Goal: Task Accomplishment & Management: Manage account settings

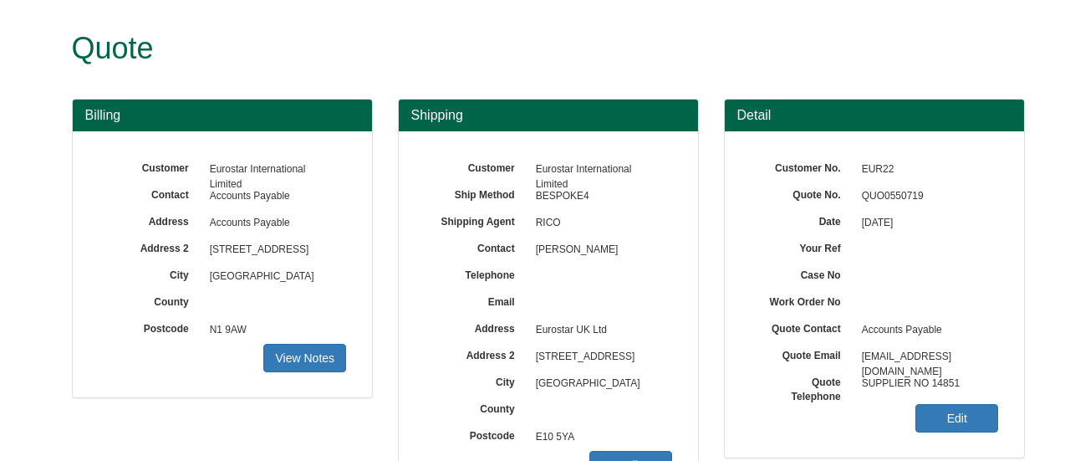
scroll to position [251, 0]
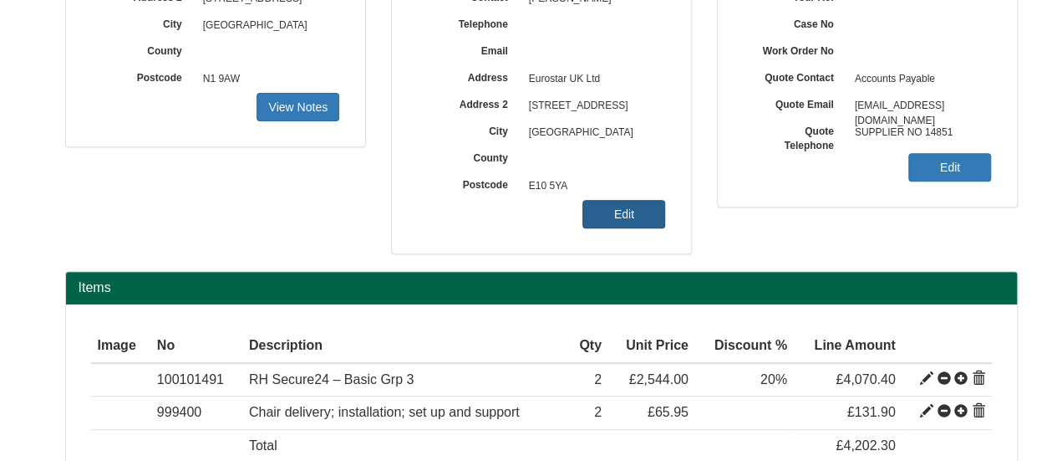
click at [619, 213] on link "Edit" at bounding box center [624, 214] width 83 height 28
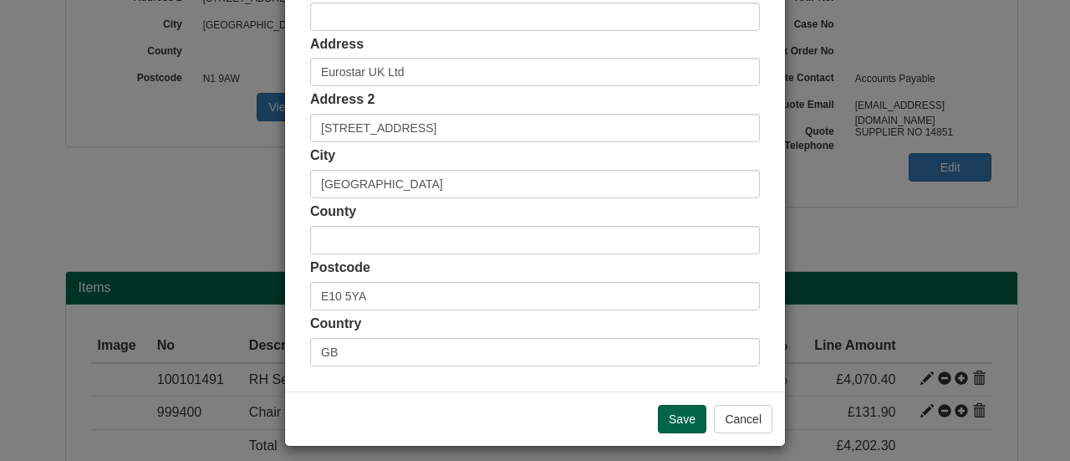
scroll to position [463, 0]
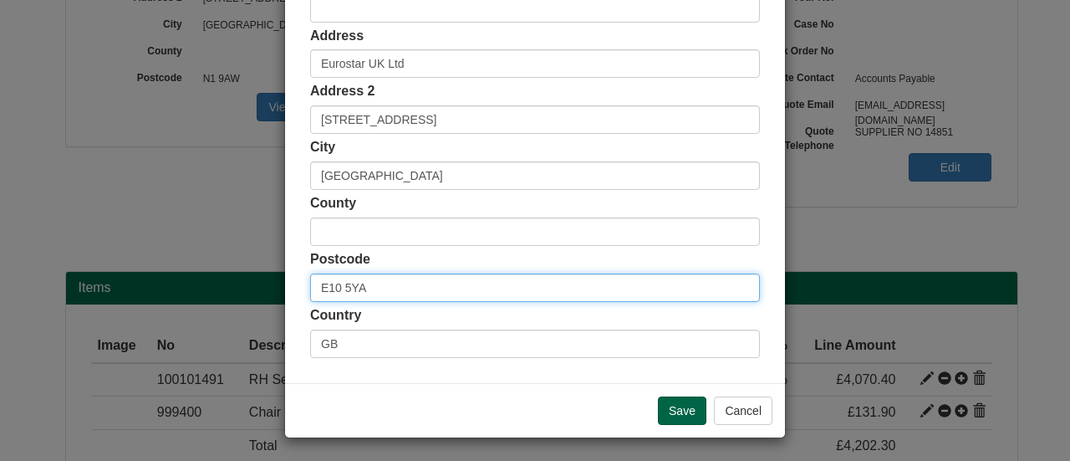
drag, startPoint x: 378, startPoint y: 287, endPoint x: 268, endPoint y: 286, distance: 109.5
click at [268, 286] on div "× Shipping Customer Name Eurostar International Limited Ship Method Free of Cha…" at bounding box center [535, 230] width 1070 height 461
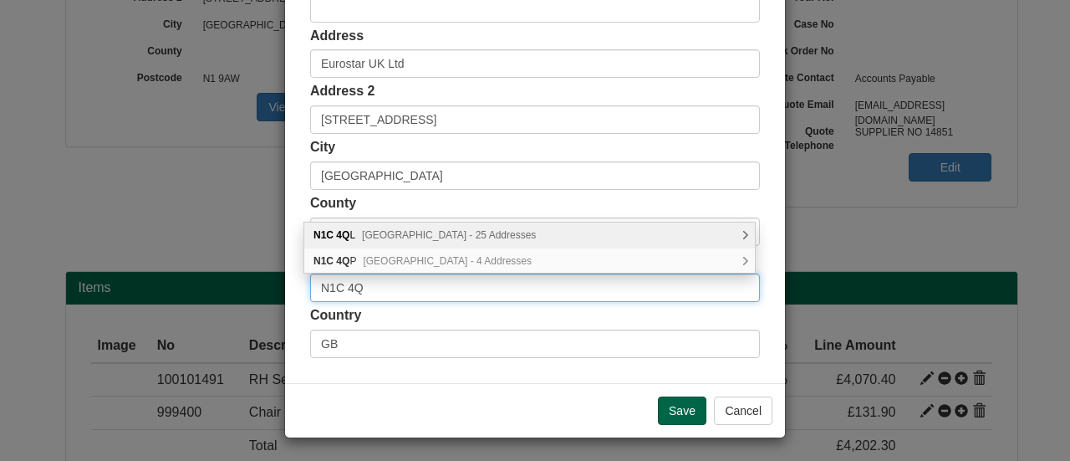
type input "N1C 4QP"
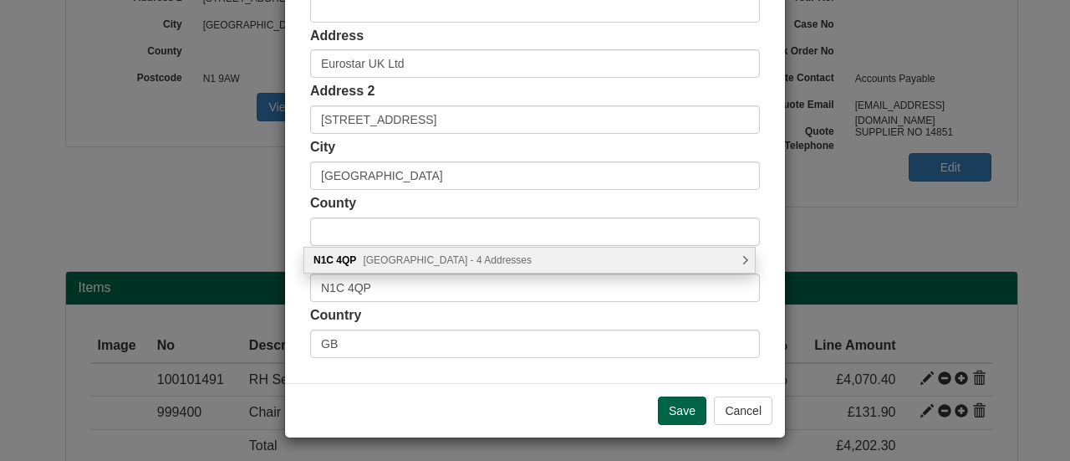
click at [470, 265] on div "N1C 4QP Euston Road, London - 4 Addresses" at bounding box center [529, 259] width 451 height 25
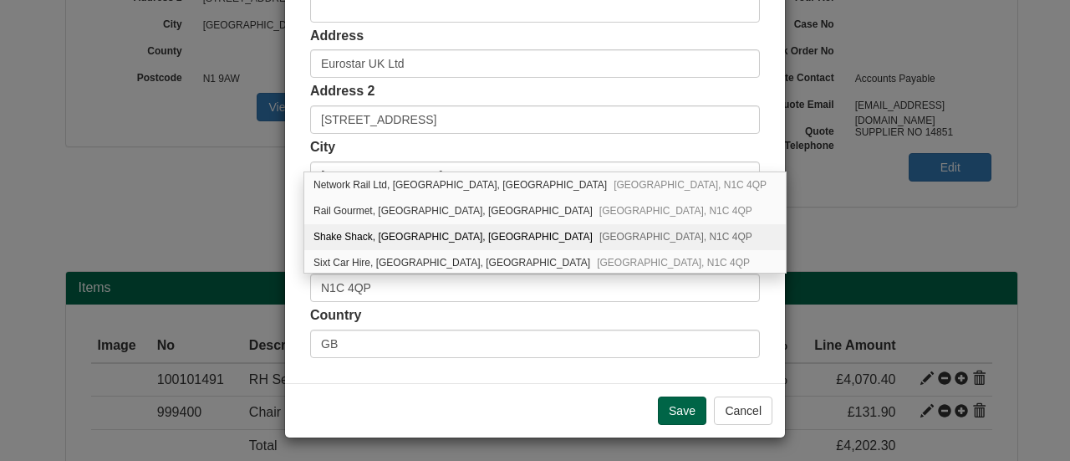
scroll to position [0, 0]
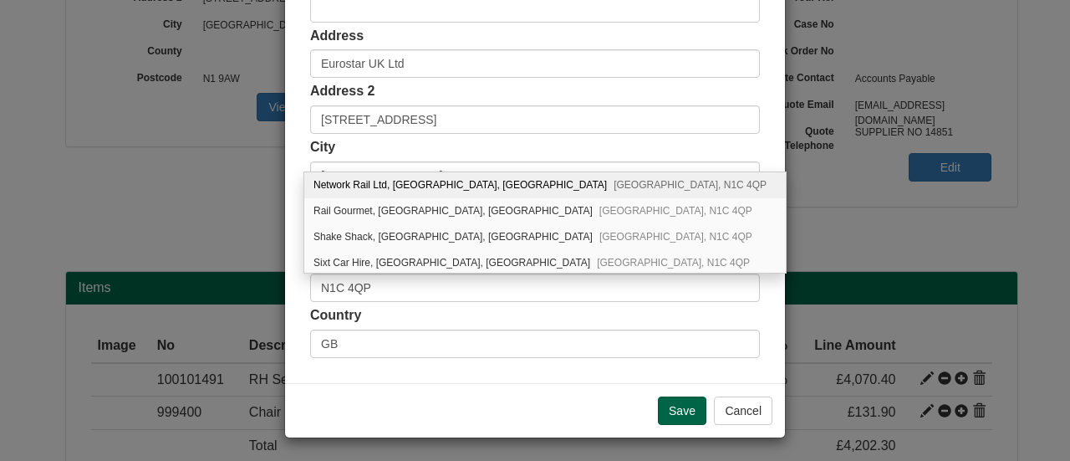
click at [450, 186] on div "Network Rail Ltd, St. Pancras Station, Euston Road London, N1C 4QP" at bounding box center [544, 185] width 481 height 26
type input "Network Rail Ltd"
type input "[GEOGRAPHIC_DATA], [GEOGRAPHIC_DATA]"
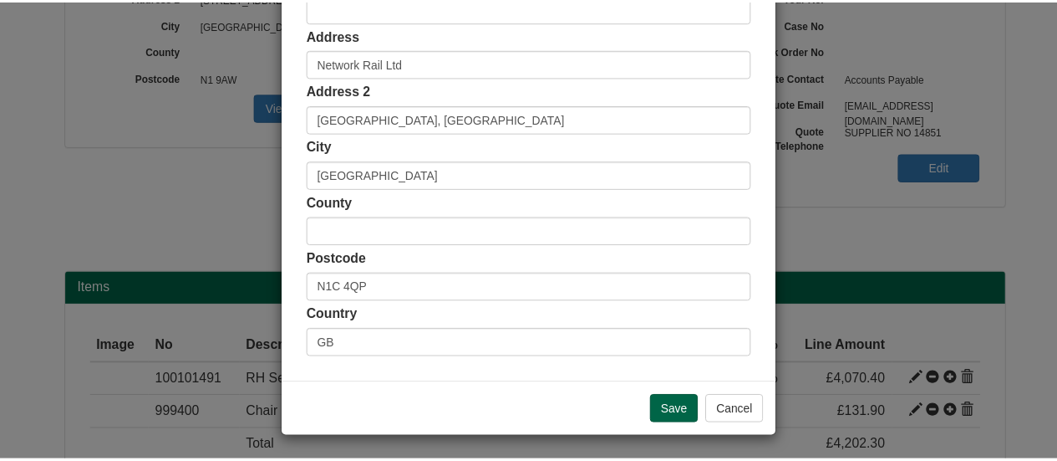
scroll to position [379, 0]
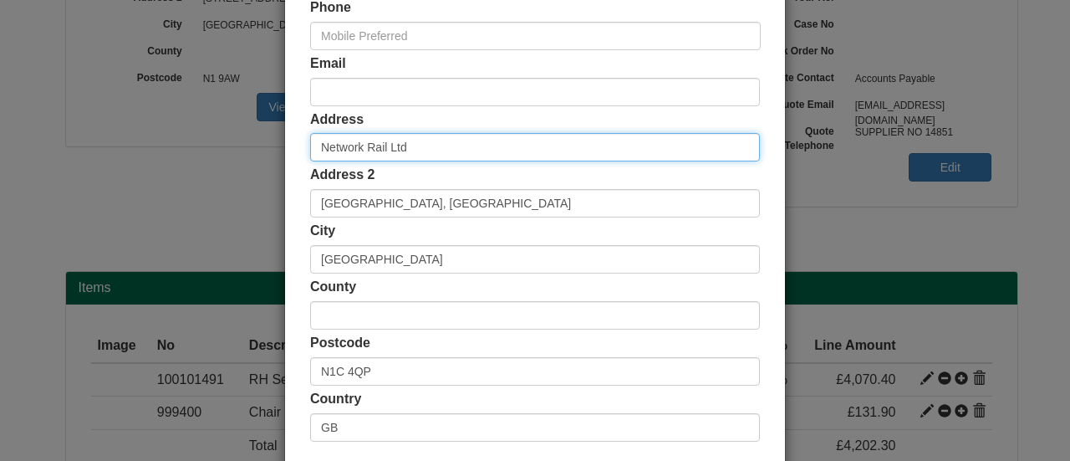
drag, startPoint x: 361, startPoint y: 150, endPoint x: 209, endPoint y: 153, distance: 152.1
click at [209, 153] on div "× Shipping Customer Name Eurostar International Limited Ship Method Free of Cha…" at bounding box center [535, 230] width 1070 height 461
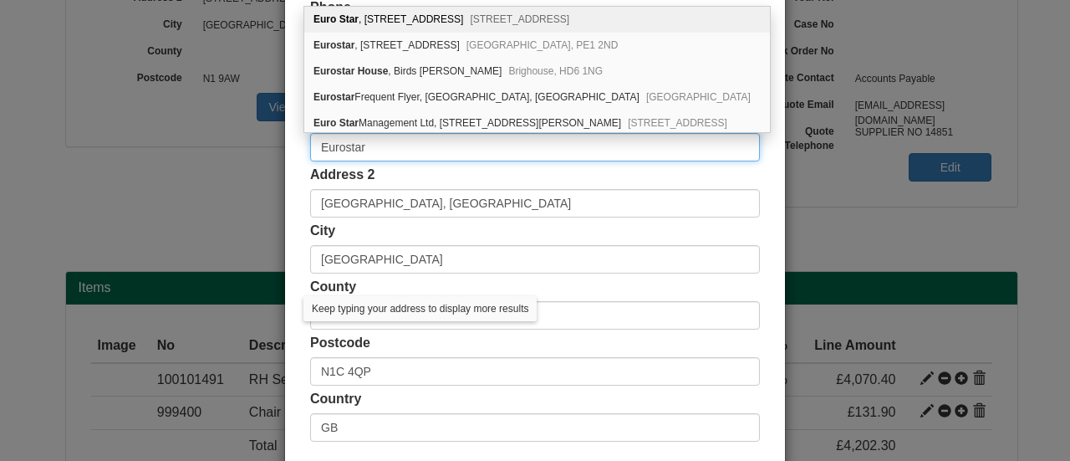
type input "Eurostar"
click at [201, 175] on div "× Shipping Customer Name Eurostar International Limited Ship Method Free of Cha…" at bounding box center [535, 230] width 1070 height 461
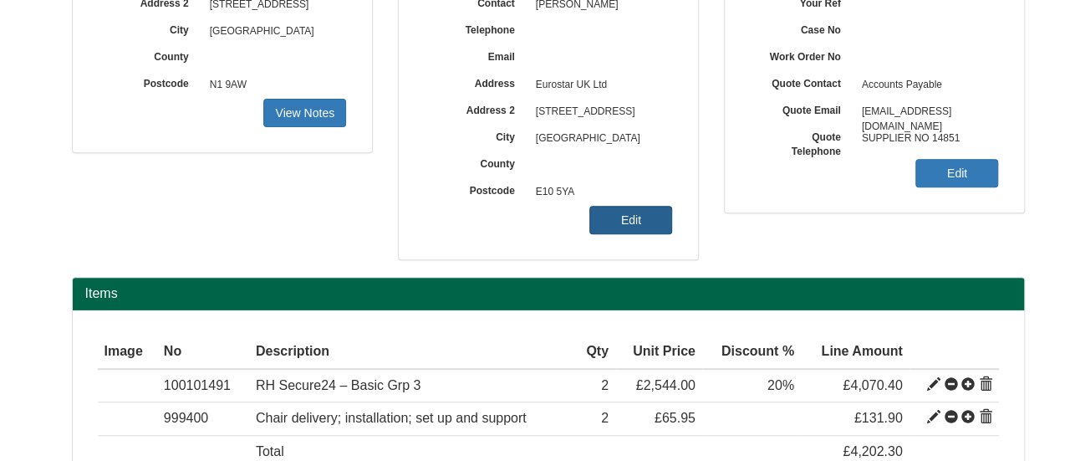
scroll to position [334, 0]
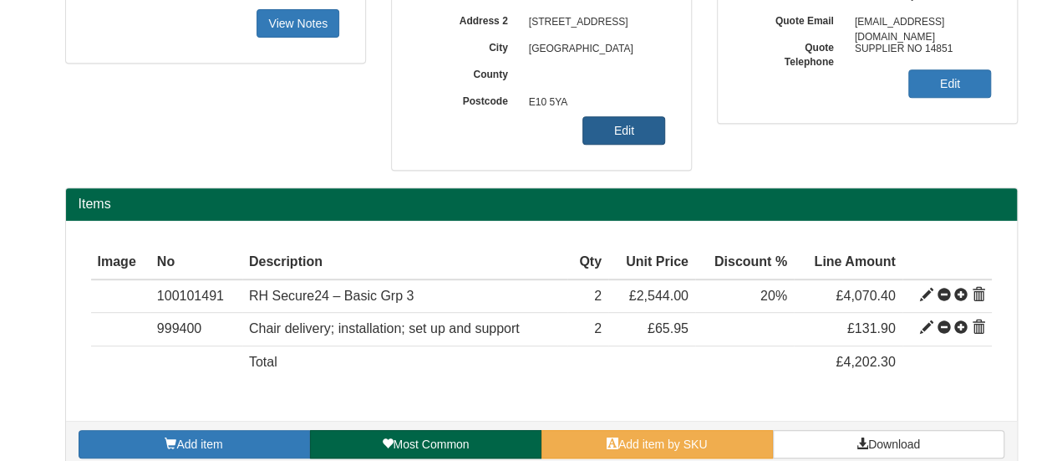
click at [645, 140] on link "Edit" at bounding box center [624, 130] width 83 height 28
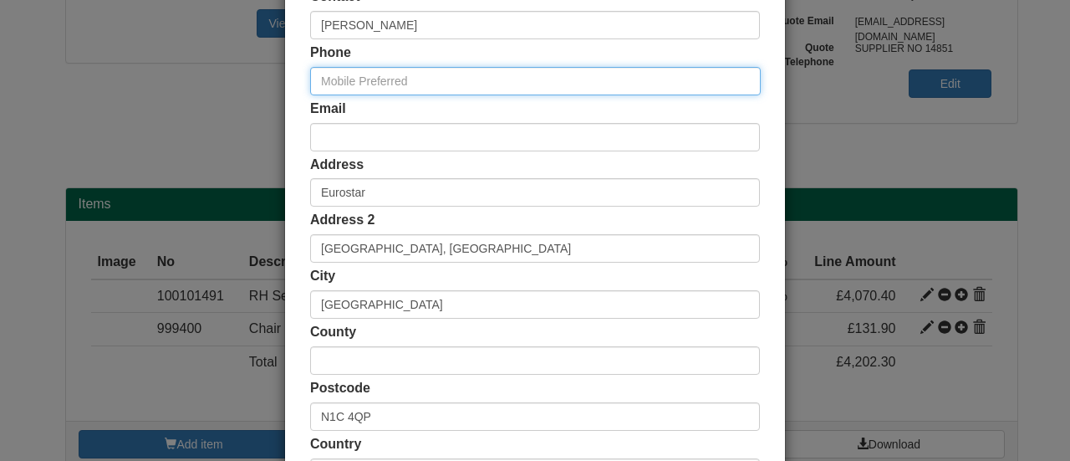
click at [453, 79] on input "text" at bounding box center [535, 81] width 451 height 28
paste input "07985724883"
type input "07985724883"
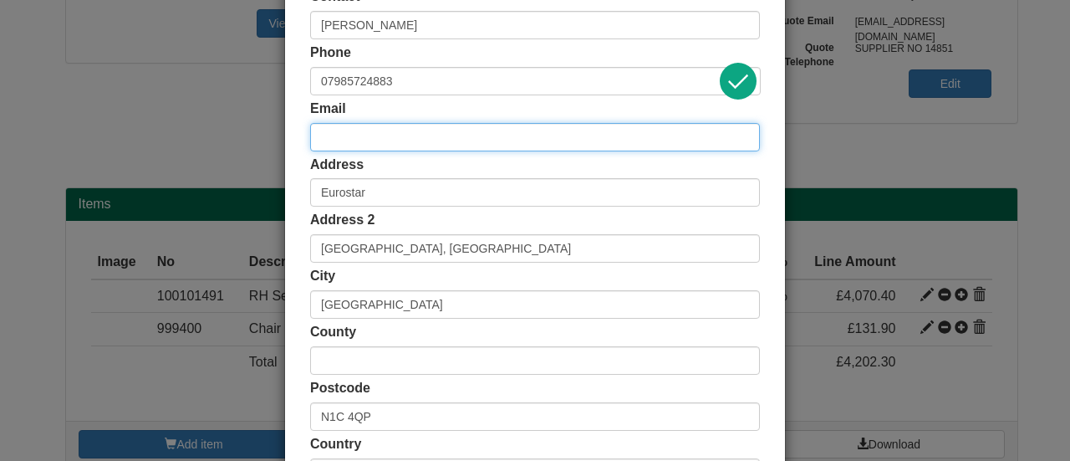
click at [396, 136] on input "email" at bounding box center [535, 137] width 450 height 28
paste input "[PERSON_NAME][EMAIL_ADDRESS][PERSON_NAME][DOMAIN_NAME]"
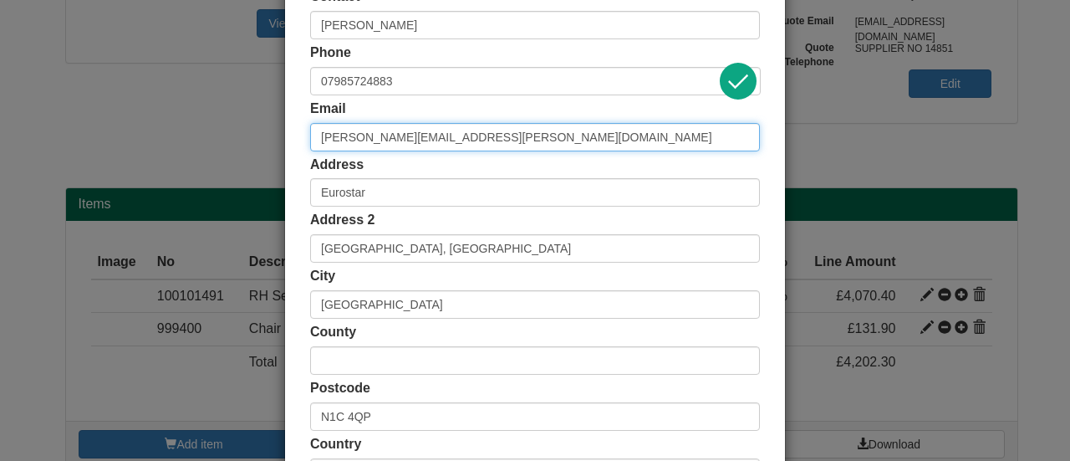
scroll to position [463, 0]
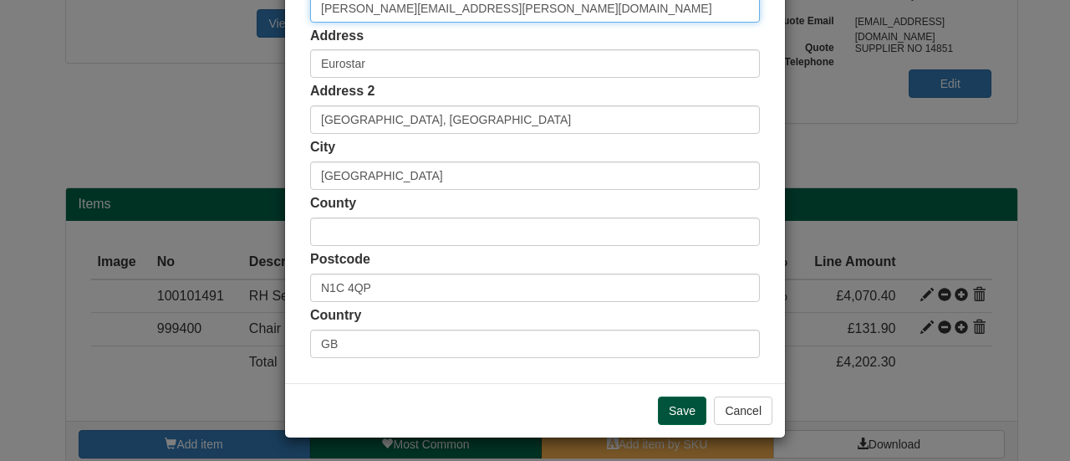
type input "[PERSON_NAME][EMAIL_ADDRESS][PERSON_NAME][DOMAIN_NAME]"
click at [670, 408] on input "Save" at bounding box center [682, 410] width 48 height 28
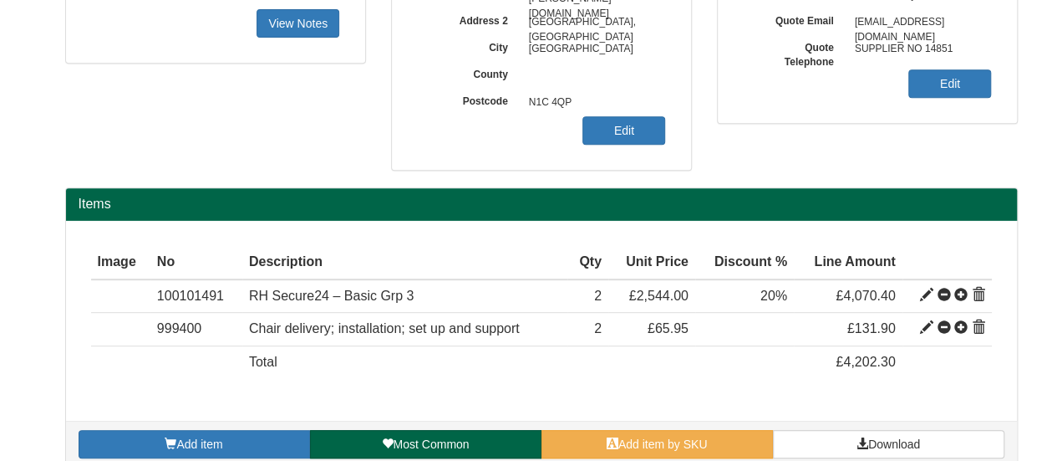
scroll to position [354, 0]
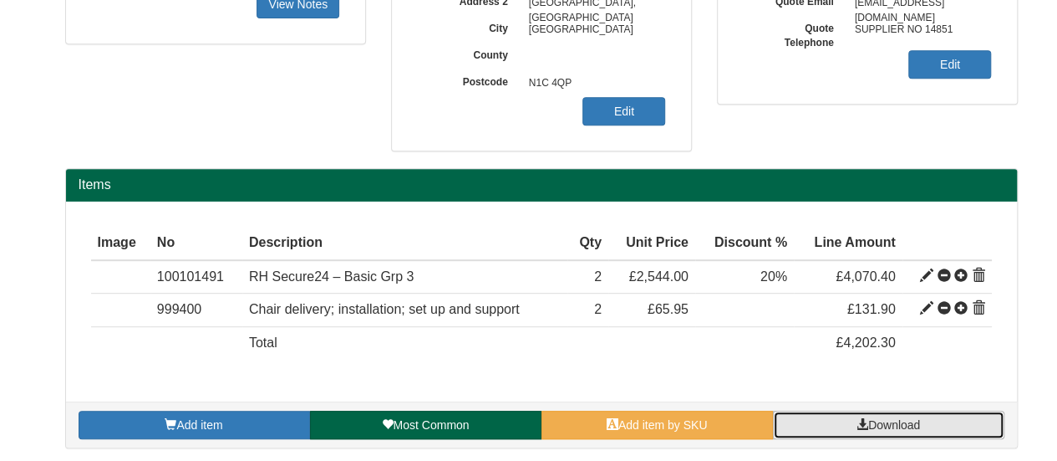
click at [883, 418] on span "Download" at bounding box center [894, 424] width 52 height 13
